Goal: Information Seeking & Learning: Learn about a topic

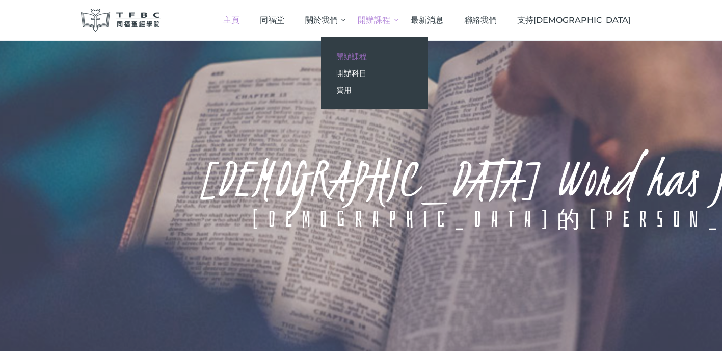
click at [367, 51] on span "開辦課程" at bounding box center [351, 56] width 31 height 10
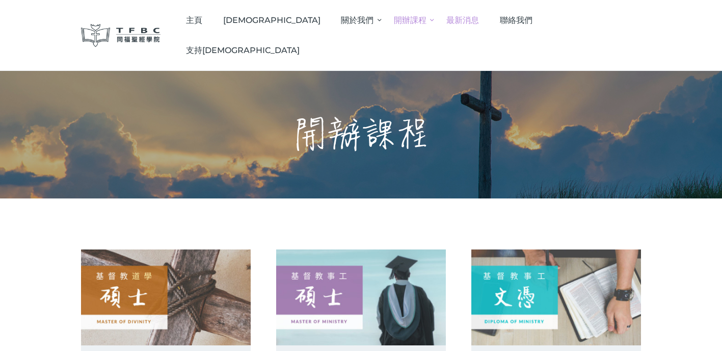
click at [446, 25] on span "最新消息" at bounding box center [462, 20] width 33 height 10
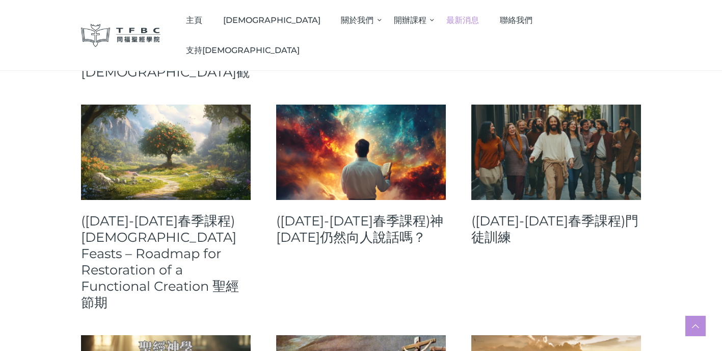
scroll to position [492, 0]
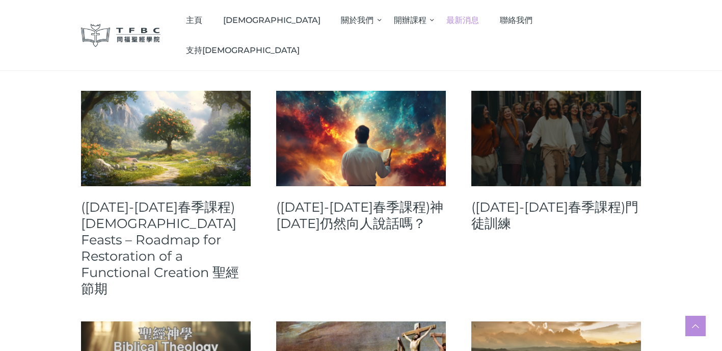
click at [572, 97] on link at bounding box center [556, 138] width 170 height 95
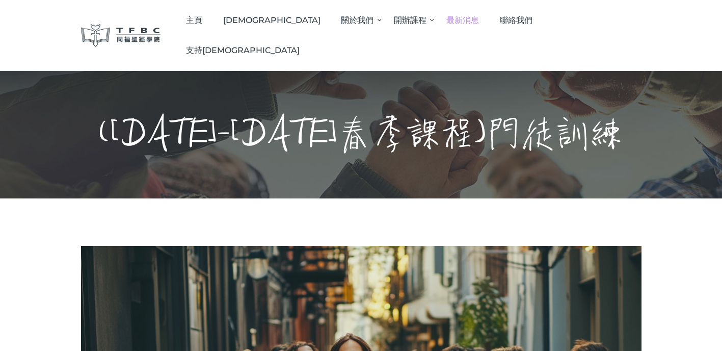
click at [479, 17] on span "最新消息" at bounding box center [462, 20] width 33 height 10
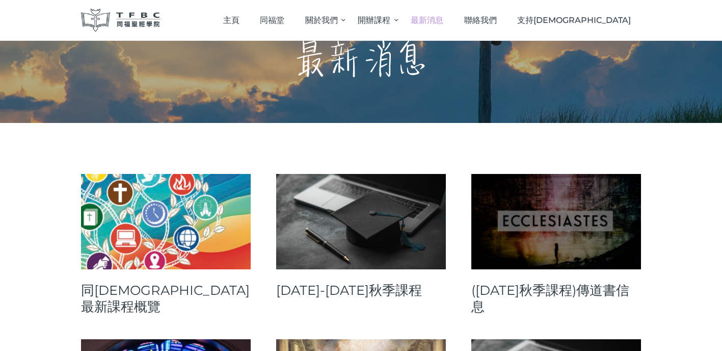
scroll to position [49, 0]
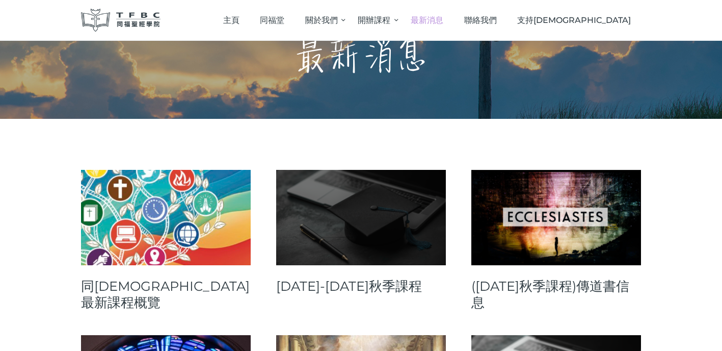
click at [394, 223] on link at bounding box center [361, 217] width 170 height 95
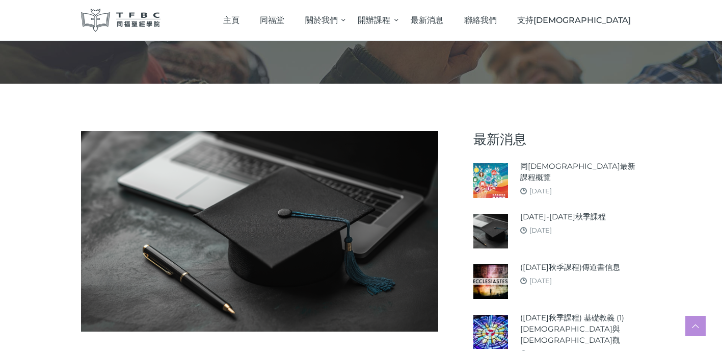
scroll to position [84, 0]
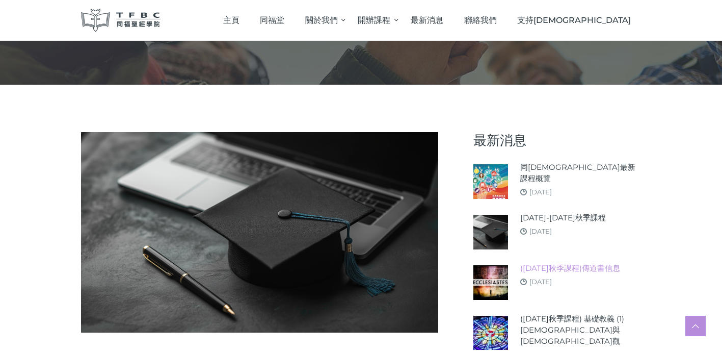
click at [561, 264] on link "([DATE]秋季課程)傳道書信息" at bounding box center [570, 267] width 100 height 11
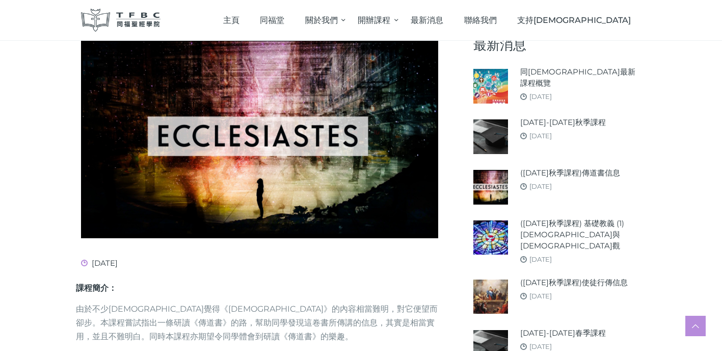
scroll to position [200, 0]
